Goal: Task Accomplishment & Management: Manage account settings

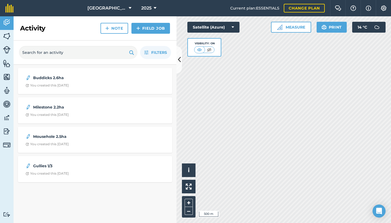
click at [150, 8] on span "2025" at bounding box center [146, 8] width 10 height 7
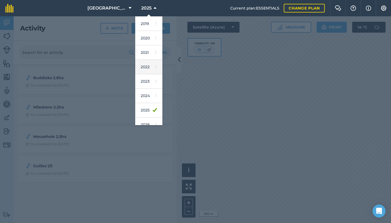
scroll to position [34, 0]
click at [148, 90] on link "2024" at bounding box center [148, 90] width 27 height 14
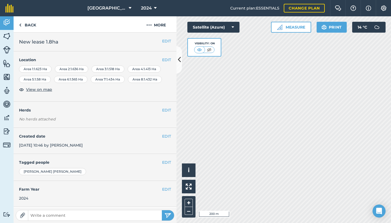
click at [168, 61] on button "EDIT" at bounding box center [166, 60] width 9 height 6
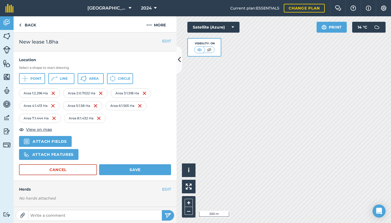
click at [102, 93] on img at bounding box center [101, 93] width 4 height 7
click at [144, 93] on img at bounding box center [142, 93] width 4 height 7
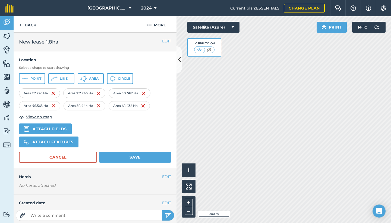
click at [215, 55] on div "Hello i © 2025 TomTom, Microsoft 200 m + – Satellite (Azure) Visibility: On Pri…" at bounding box center [283, 119] width 214 height 206
drag, startPoint x: 226, startPoint y: 53, endPoint x: 230, endPoint y: 54, distance: 3.6
click at [230, 53] on div "Satellite (Azure) Visibility: On" at bounding box center [213, 39] width 52 height 35
click at [222, 58] on div "Hello i © 2025 TomTom, Microsoft 200 m + – Satellite (Azure) Visibility: On Pri…" at bounding box center [283, 119] width 214 height 206
drag, startPoint x: 227, startPoint y: 52, endPoint x: 233, endPoint y: 56, distance: 8.2
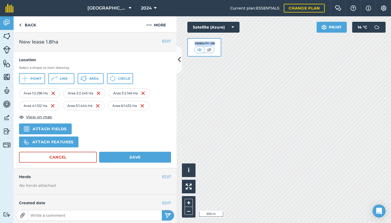
click at [233, 56] on div "Hello i © 2025 TomTom, Microsoft 200 m + – Satellite (Azure) Visibility: On Pri…" at bounding box center [283, 119] width 214 height 206
click at [231, 42] on div "Satellite (Azure) Visibility: On" at bounding box center [213, 39] width 52 height 35
click at [144, 103] on img at bounding box center [143, 105] width 4 height 7
click at [144, 155] on button "Save" at bounding box center [135, 156] width 72 height 11
